Goal: Find specific page/section: Find specific page/section

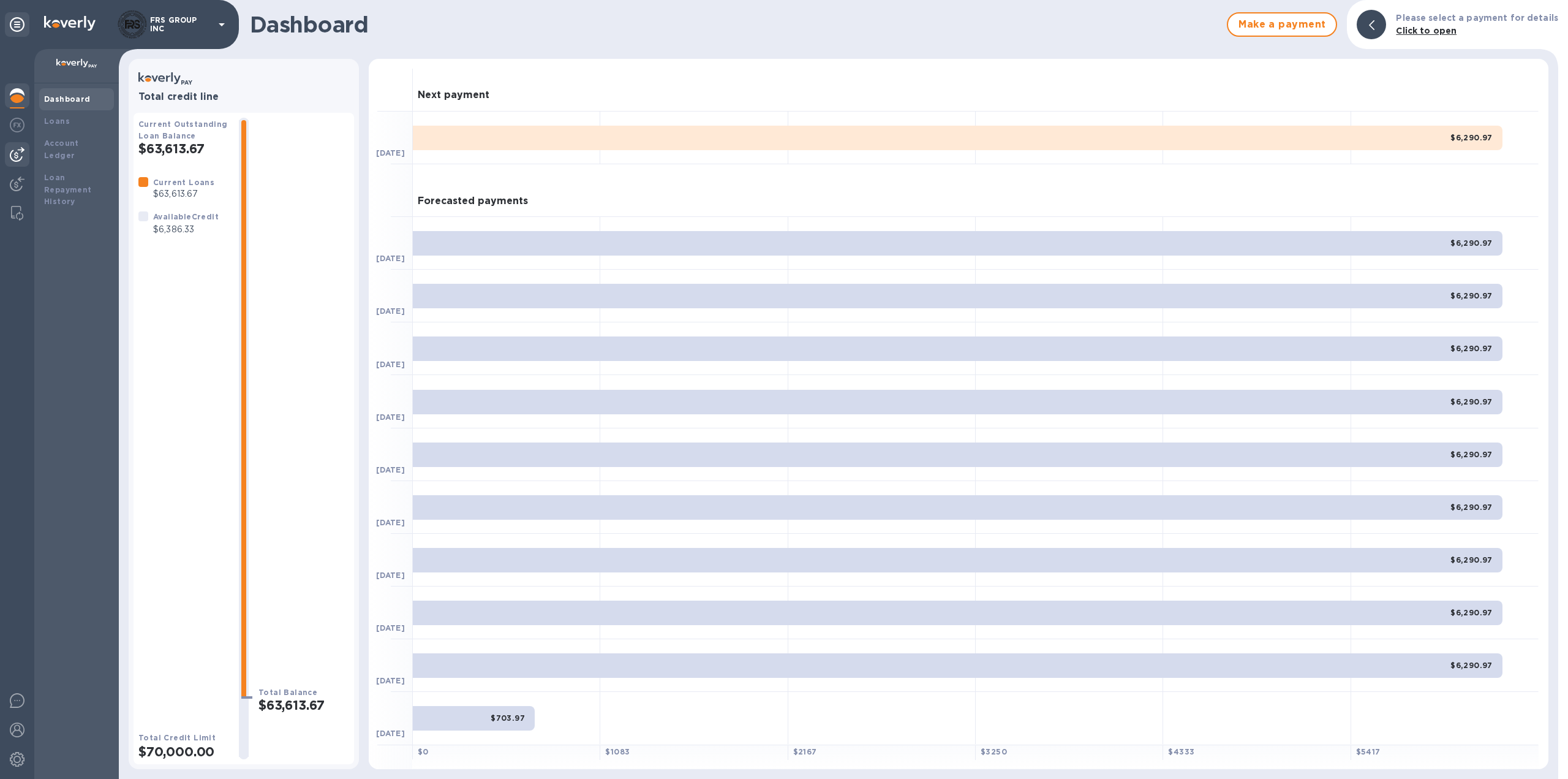
click at [19, 155] on img at bounding box center [17, 154] width 15 height 15
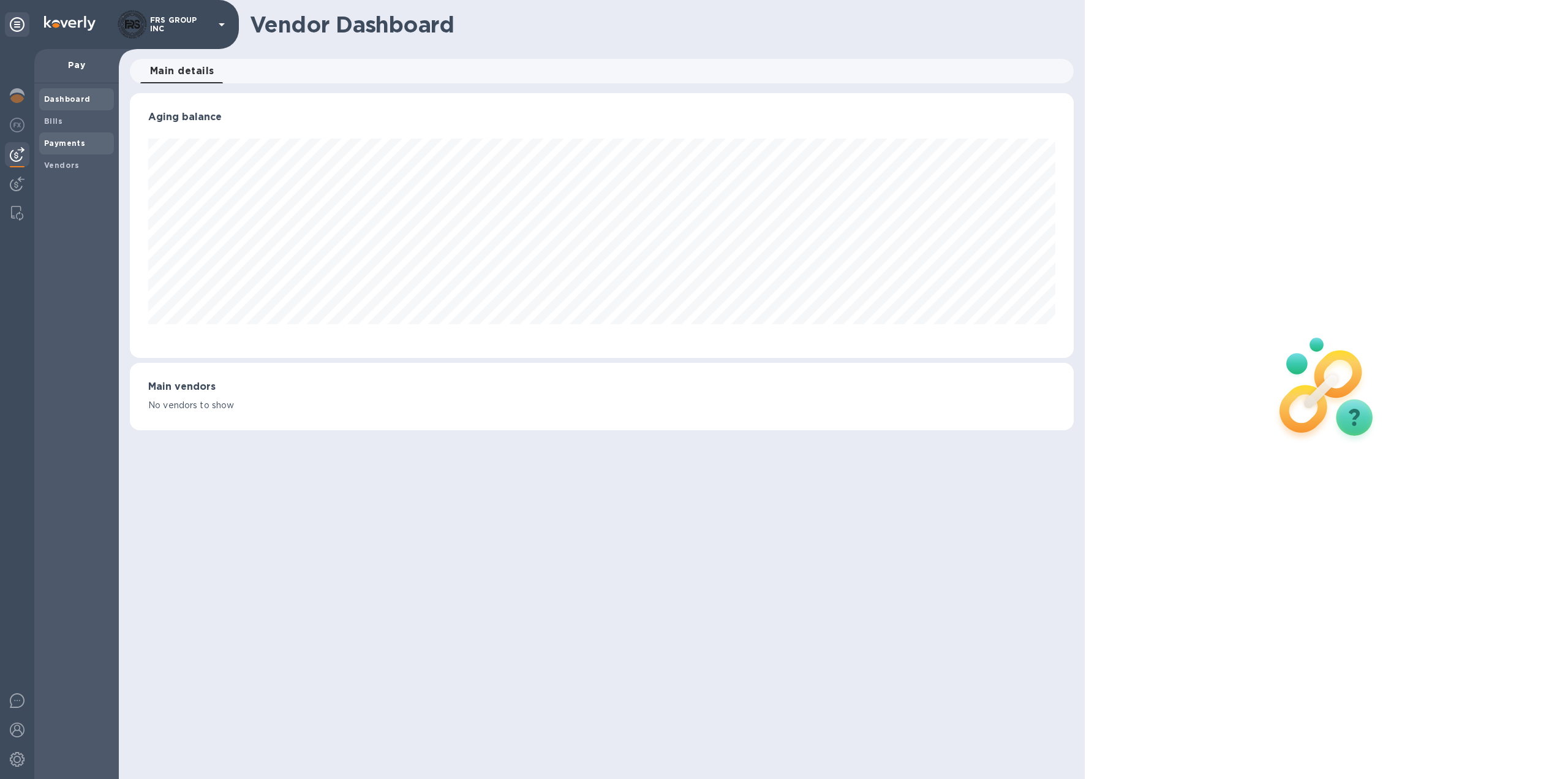
scroll to position [265, 945]
click at [57, 121] on b "Bills" at bounding box center [54, 121] width 18 height 9
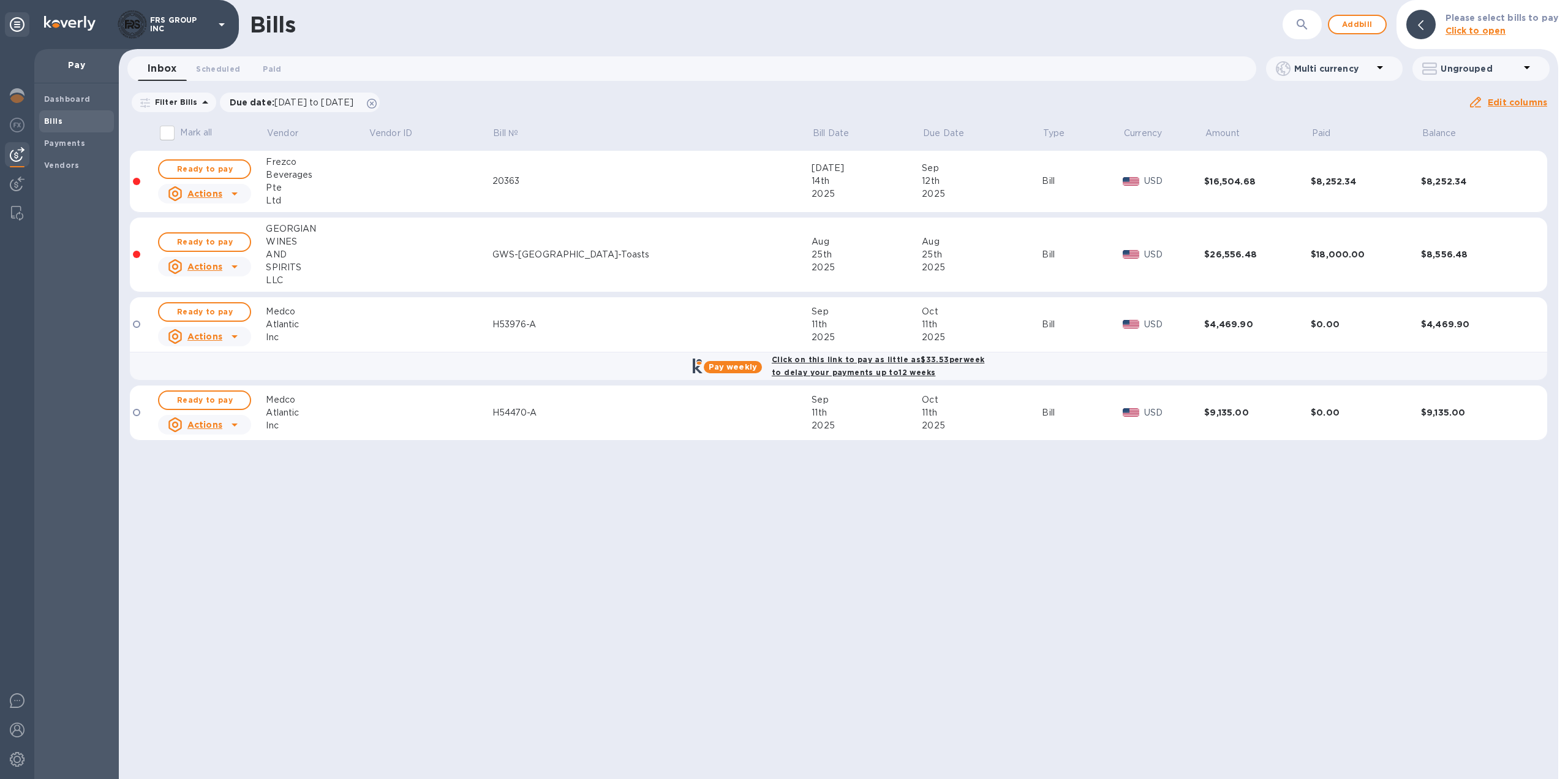
click at [433, 320] on td at bounding box center [430, 325] width 124 height 55
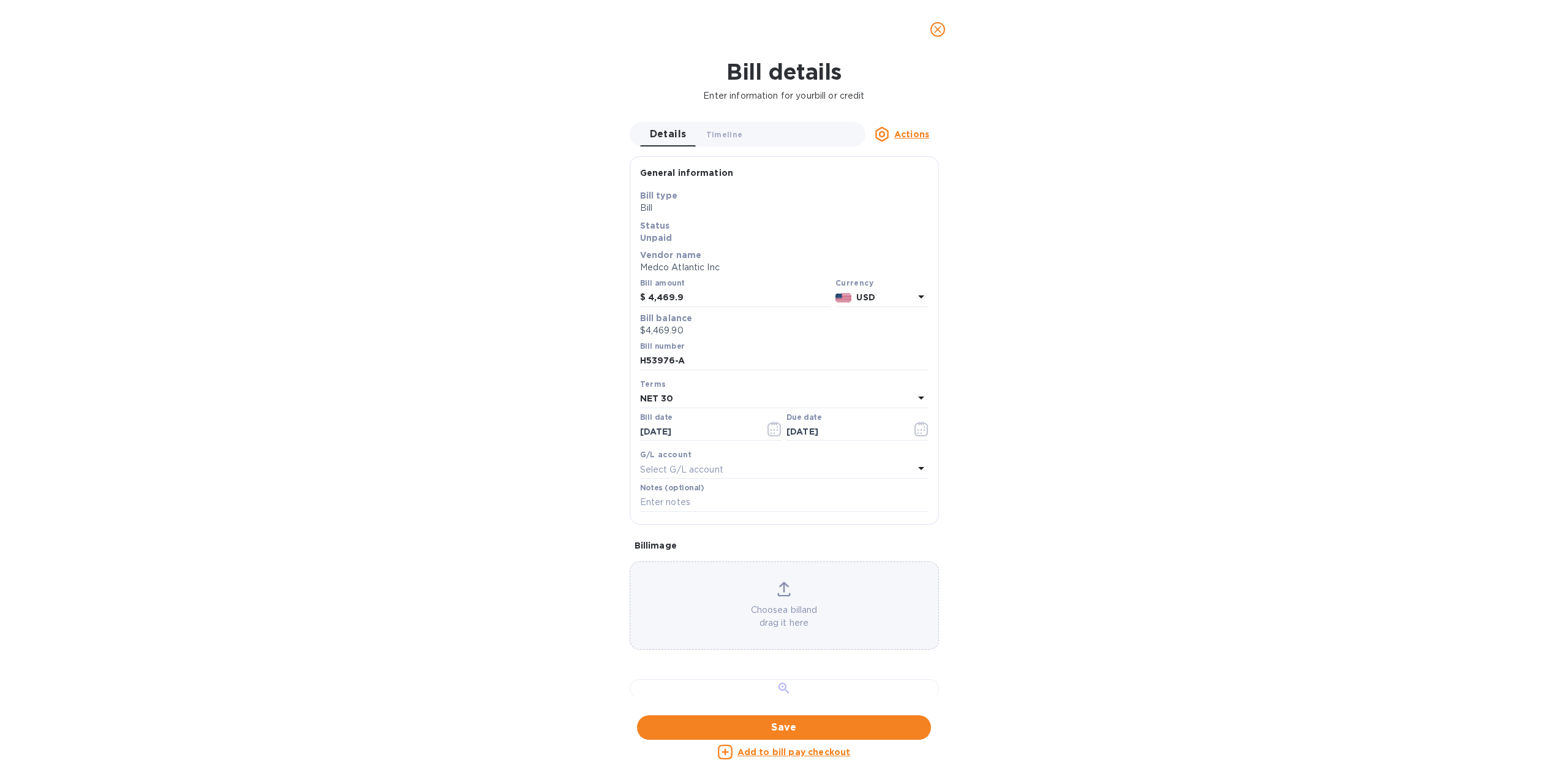
scroll to position [348, 0]
click at [782, 679] on div at bounding box center [785, 689] width 309 height 19
click at [939, 28] on icon "close" at bounding box center [938, 30] width 8 height 8
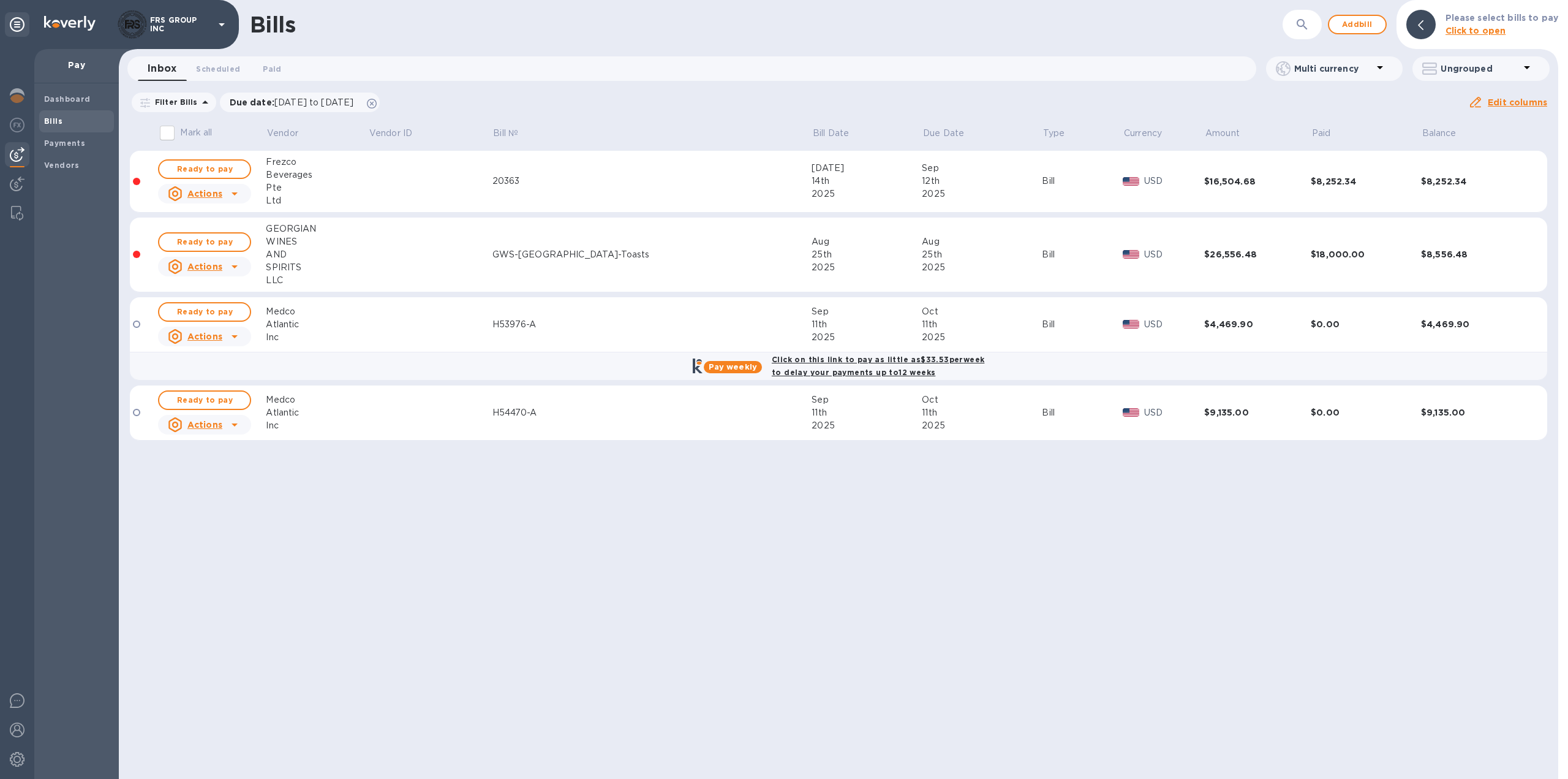
scroll to position [0, 0]
click at [15, 93] on img at bounding box center [17, 95] width 15 height 15
